Goal: Information Seeking & Learning: Learn about a topic

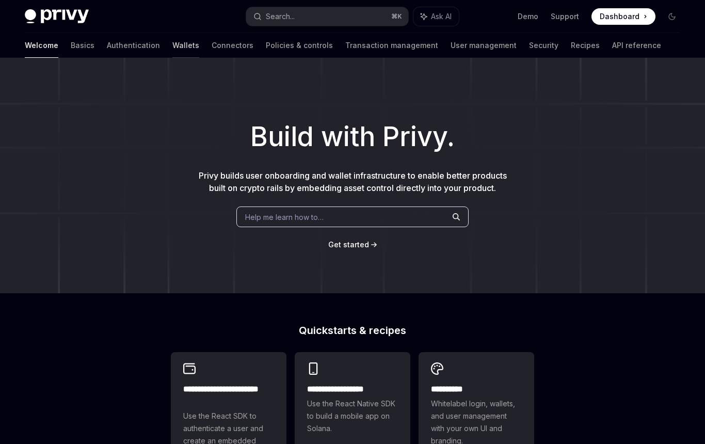
click at [172, 45] on link "Wallets" at bounding box center [185, 45] width 27 height 25
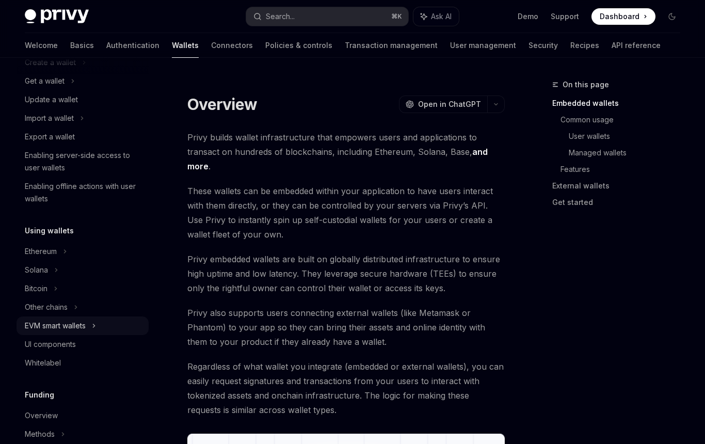
scroll to position [112, 0]
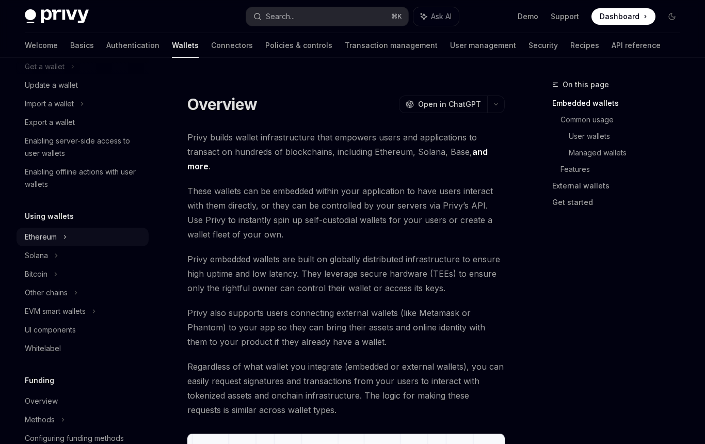
click at [63, 57] on div "Ethereum" at bounding box center [83, 48] width 132 height 19
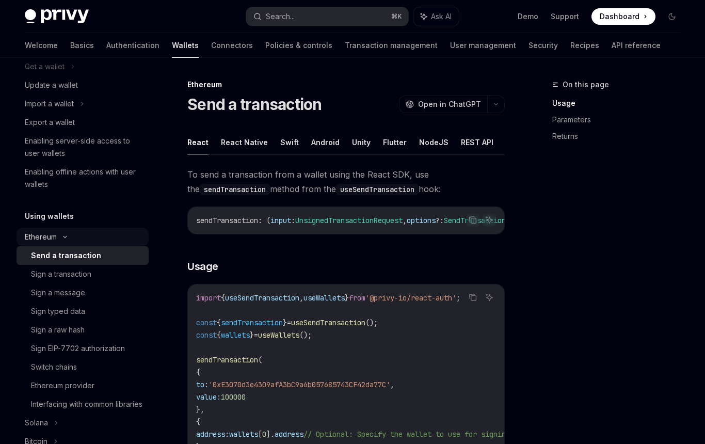
click at [63, 57] on div "Ethereum" at bounding box center [83, 48] width 132 height 19
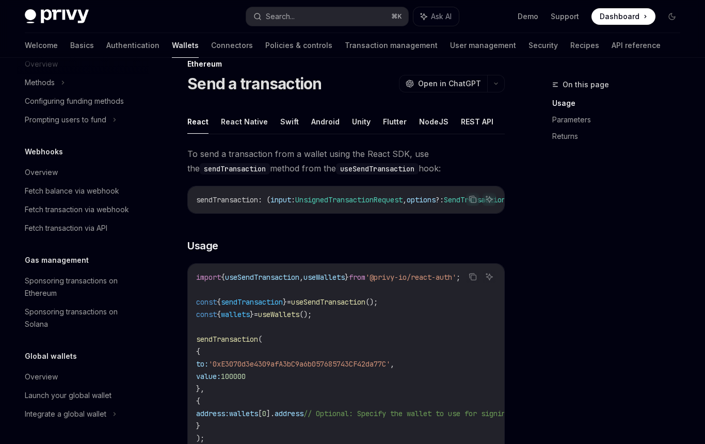
scroll to position [29, 0]
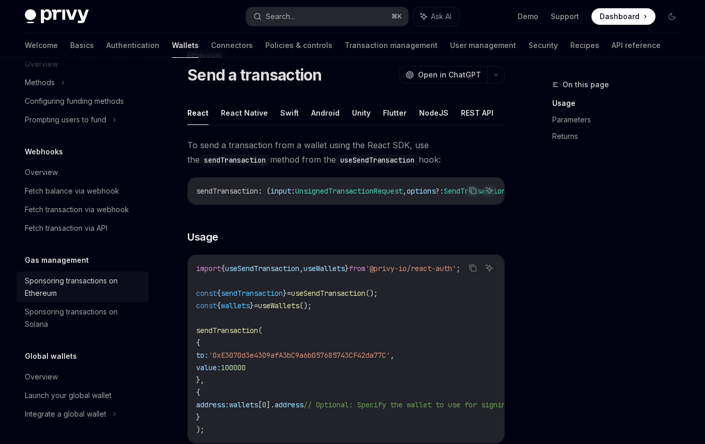
click at [99, 292] on div "Sponsoring transactions on Ethereum" at bounding box center [84, 286] width 118 height 25
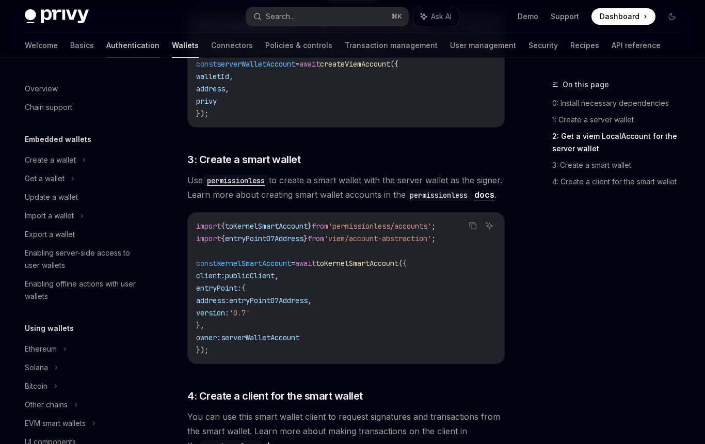
click at [106, 51] on link "Authentication" at bounding box center [132, 45] width 53 height 25
type textarea "*"
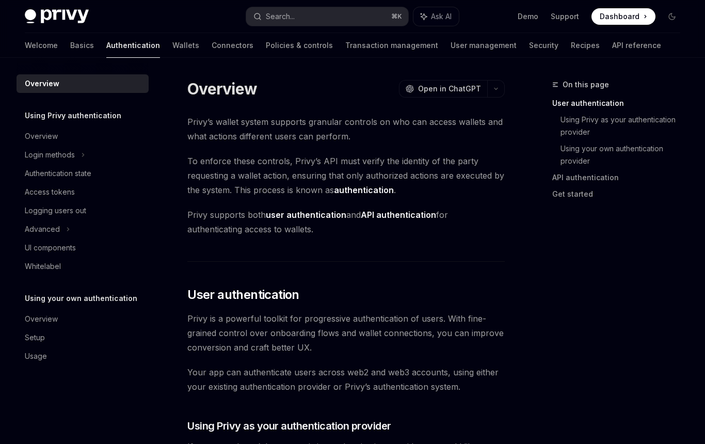
click at [21, 48] on div "Welcome Basics Authentication Wallets Connectors Policies & controls Transactio…" at bounding box center [352, 45] width 705 height 25
click at [315, 16] on button "Search... ⌘ K" at bounding box center [327, 16] width 162 height 19
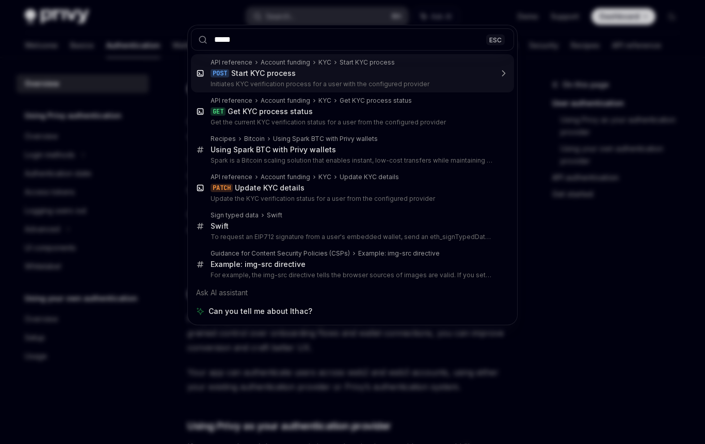
type input "******"
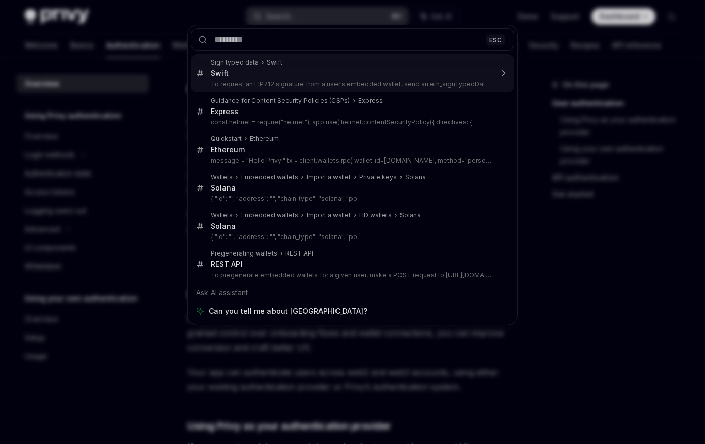
type textarea "*"
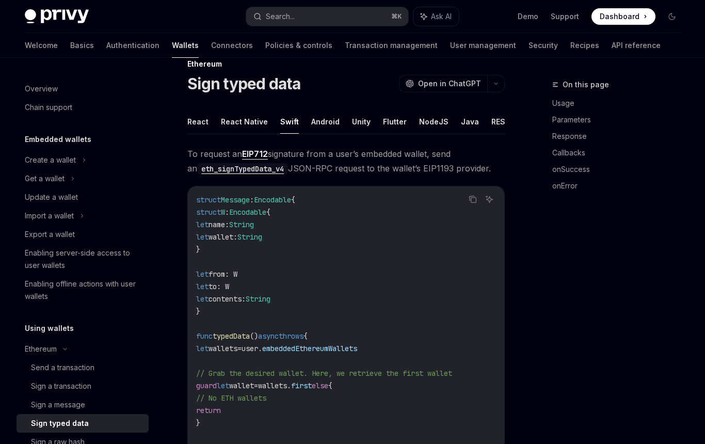
scroll to position [14, 0]
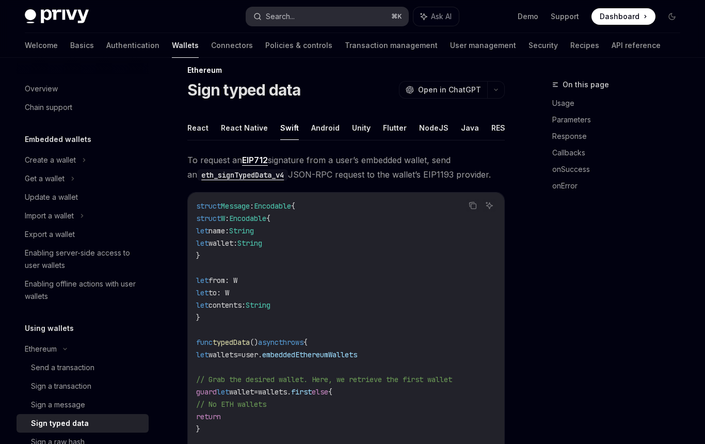
click at [296, 15] on button "Search... ⌘ K" at bounding box center [327, 16] width 162 height 19
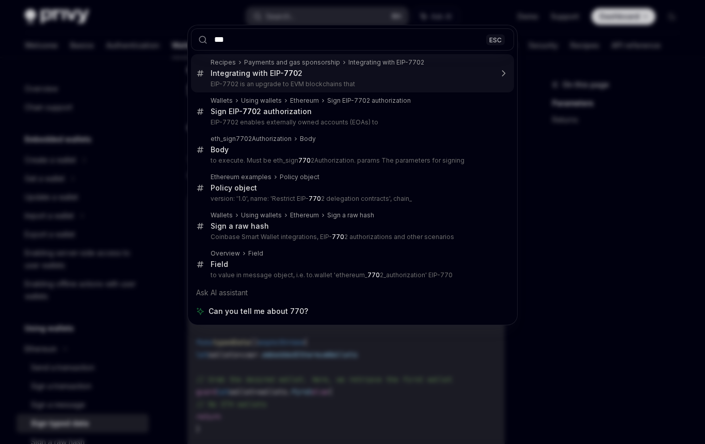
type input "****"
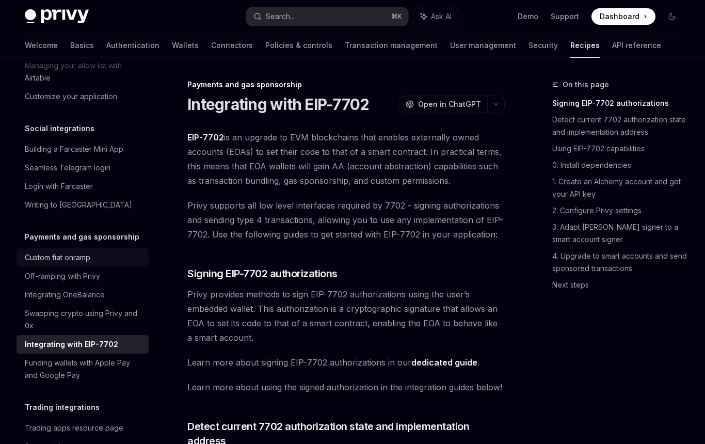
scroll to position [733, 0]
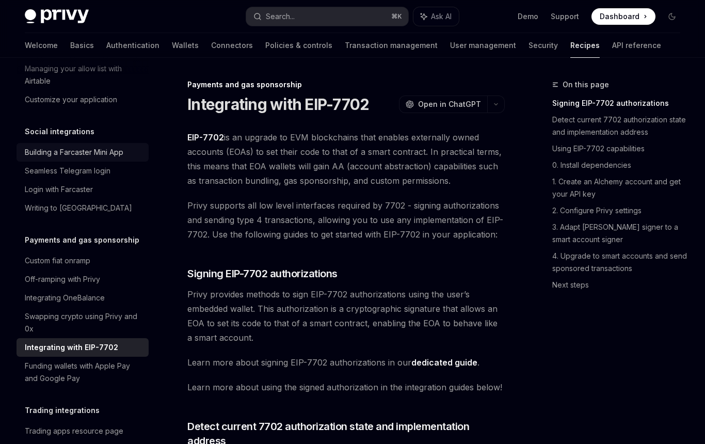
click at [92, 146] on div "Building a Farcaster Mini App" at bounding box center [74, 152] width 99 height 12
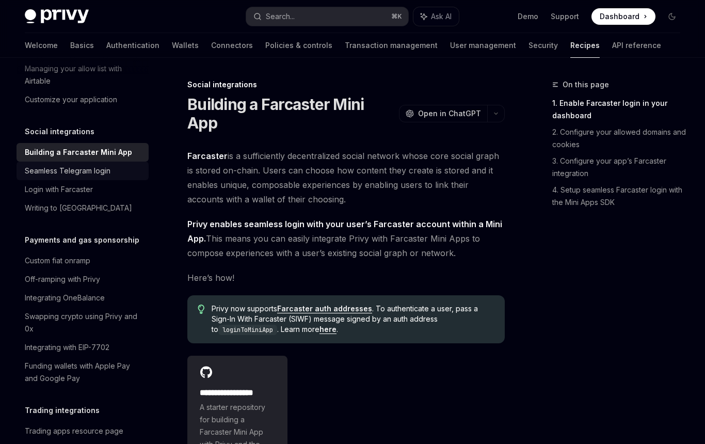
click at [91, 165] on div "Seamless Telegram login" at bounding box center [68, 171] width 86 height 12
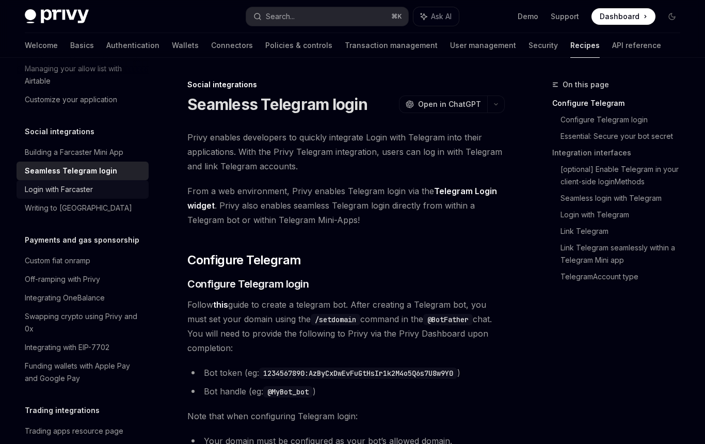
click at [85, 183] on div "Login with Farcaster" at bounding box center [59, 189] width 68 height 12
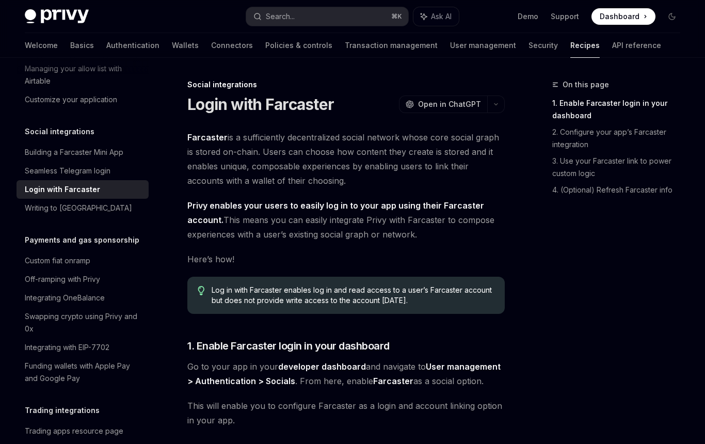
click at [85, 206] on div "Overview Authentication Enable SMS and WhatsApp login Guest accounts Use tokens…" at bounding box center [83, 224] width 132 height 1767
click at [81, 254] on div "Custom fiat onramp" at bounding box center [58, 260] width 66 height 12
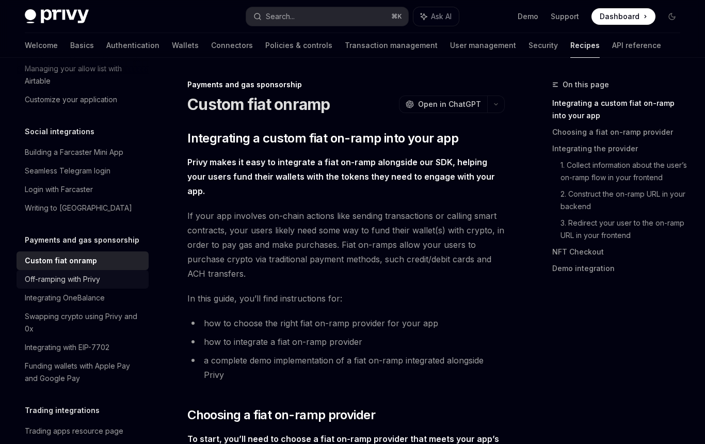
click at [82, 273] on div "Off-ramping with Privy" at bounding box center [62, 279] width 75 height 12
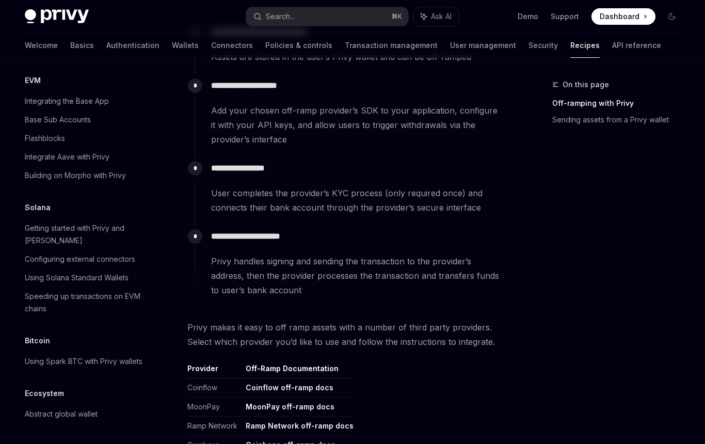
scroll to position [271, 0]
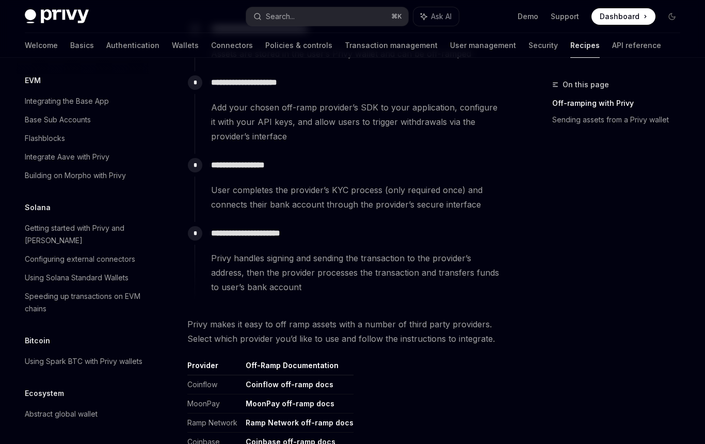
type textarea "*"
